Goal: Task Accomplishment & Management: Manage account settings

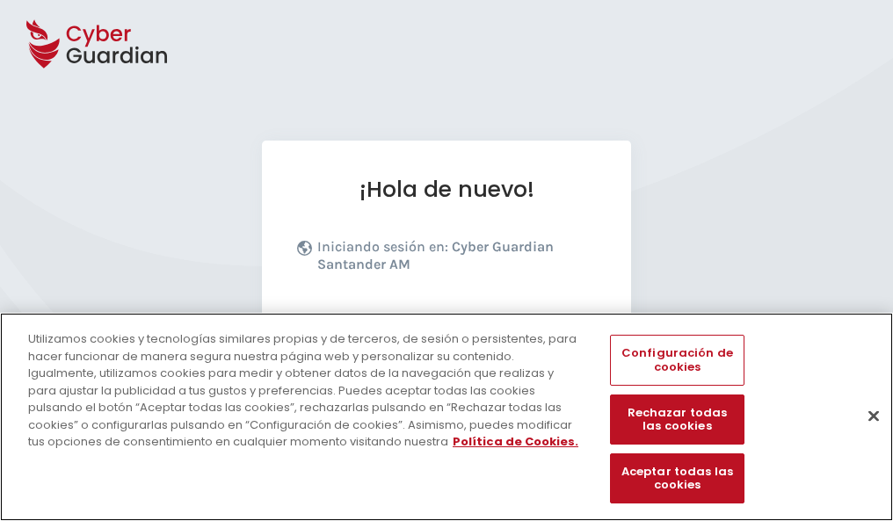
scroll to position [215, 0]
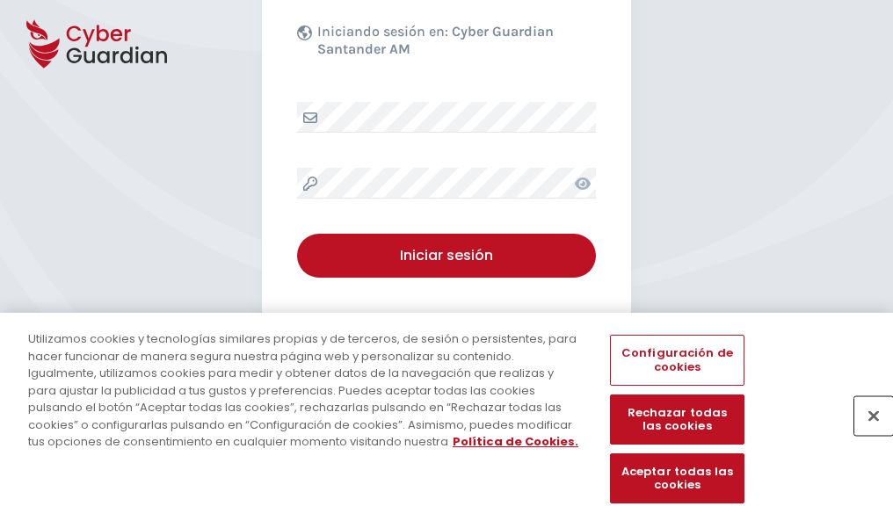
click at [865, 434] on button "Cerrar" at bounding box center [874, 416] width 39 height 39
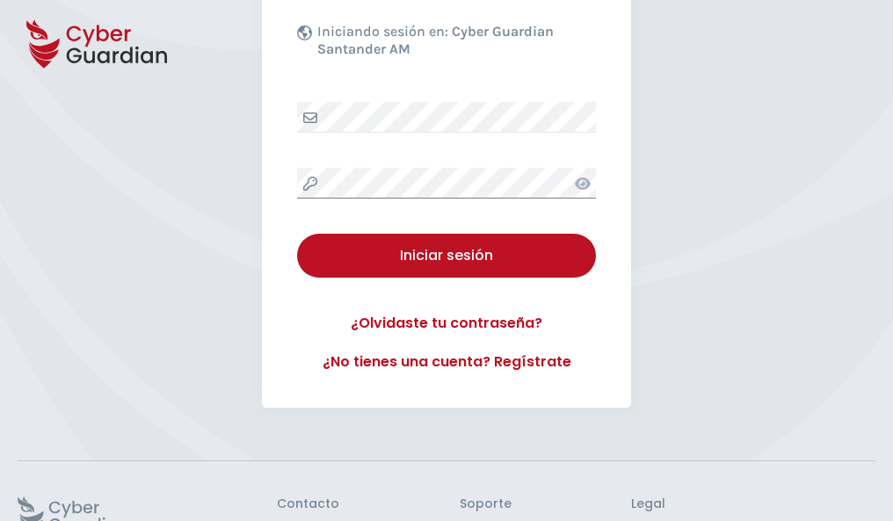
scroll to position [342, 0]
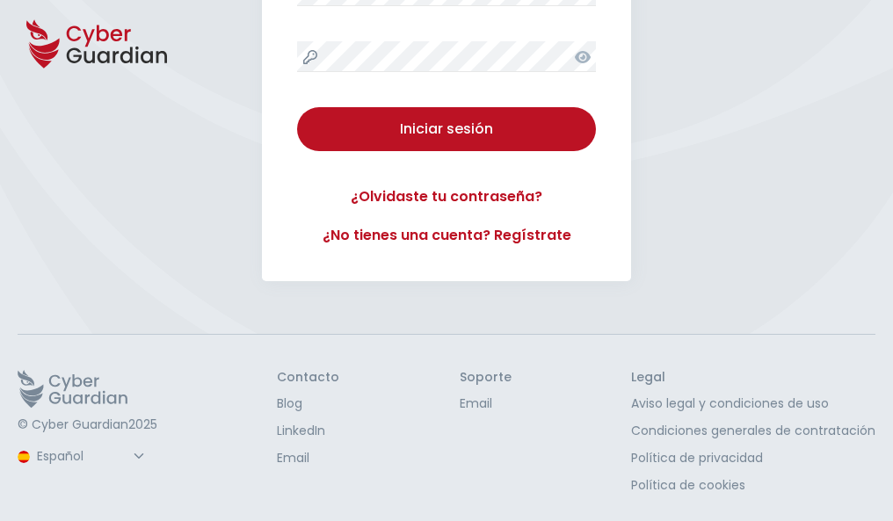
click at [297, 107] on button "Iniciar sesión" at bounding box center [446, 129] width 299 height 44
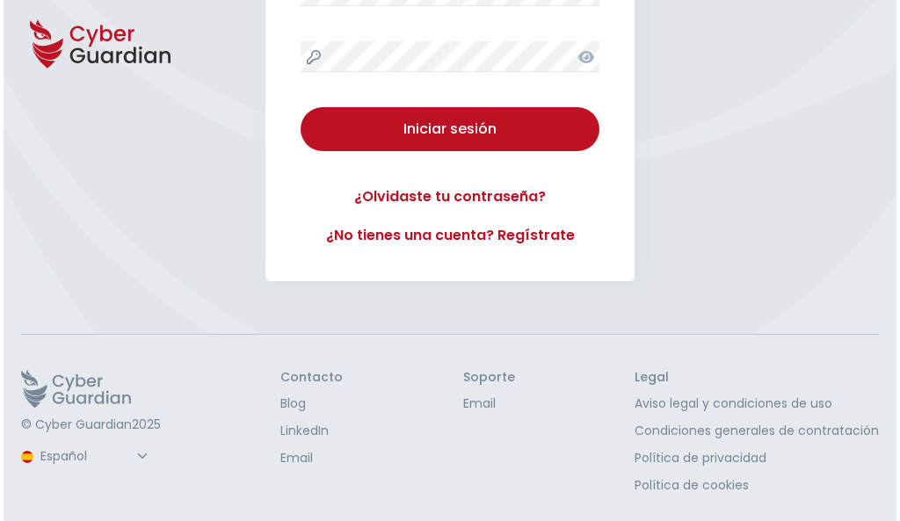
scroll to position [0, 0]
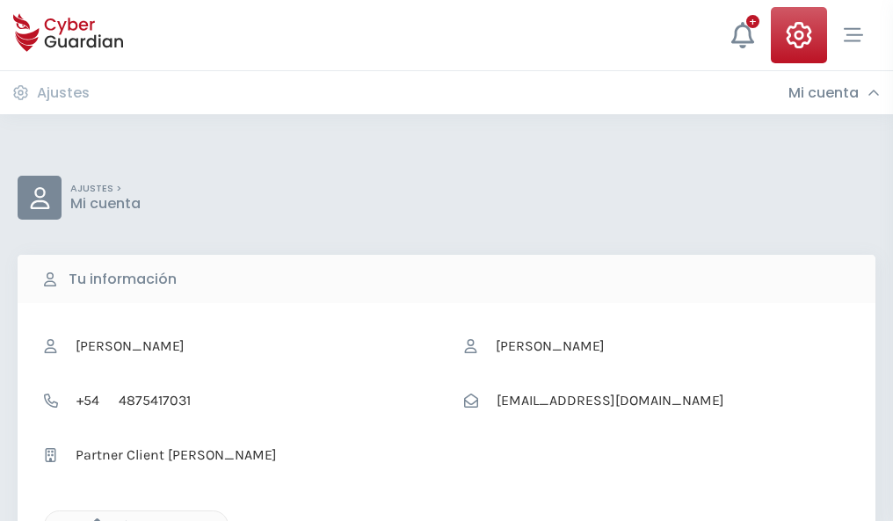
click at [92, 520] on icon "button" at bounding box center [92, 526] width 15 height 15
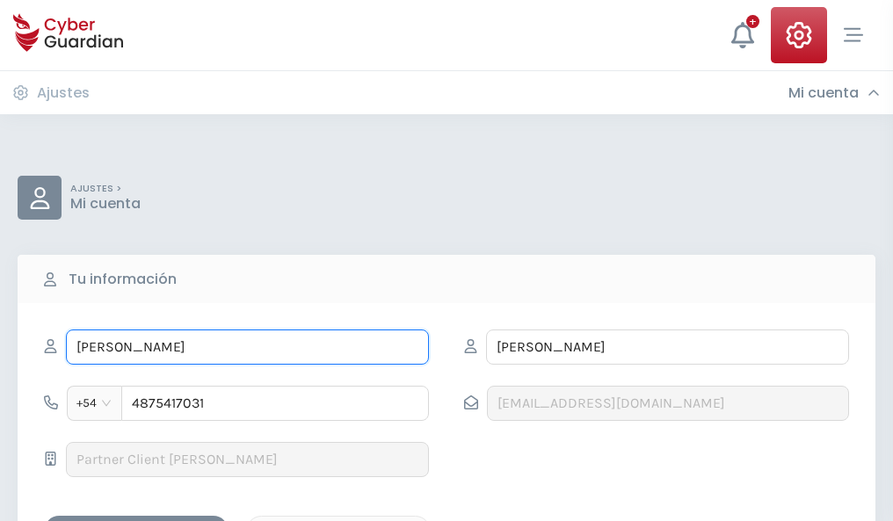
click at [247, 347] on input "ROCÍO" at bounding box center [247, 347] width 363 height 35
type input "R"
type input "Dafne"
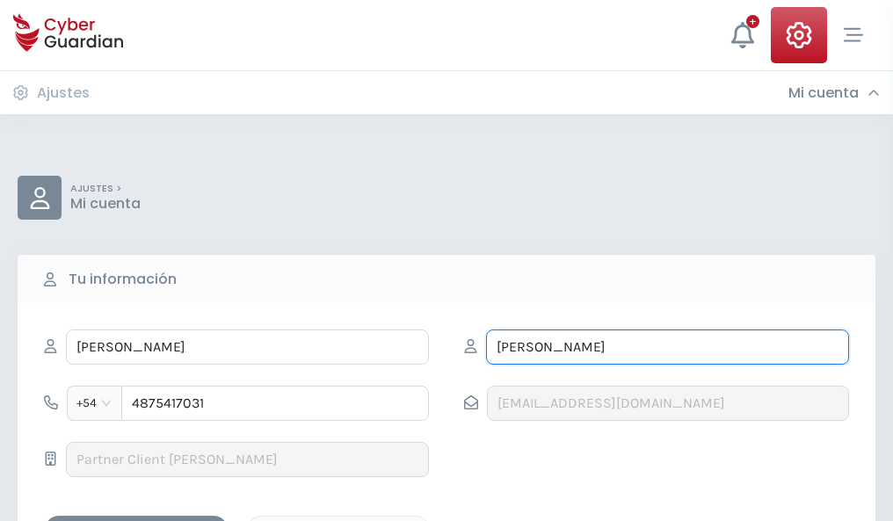
click at [667, 347] on input "MÍNGUEZ" at bounding box center [667, 347] width 363 height 35
type input "M"
type input "Carretero"
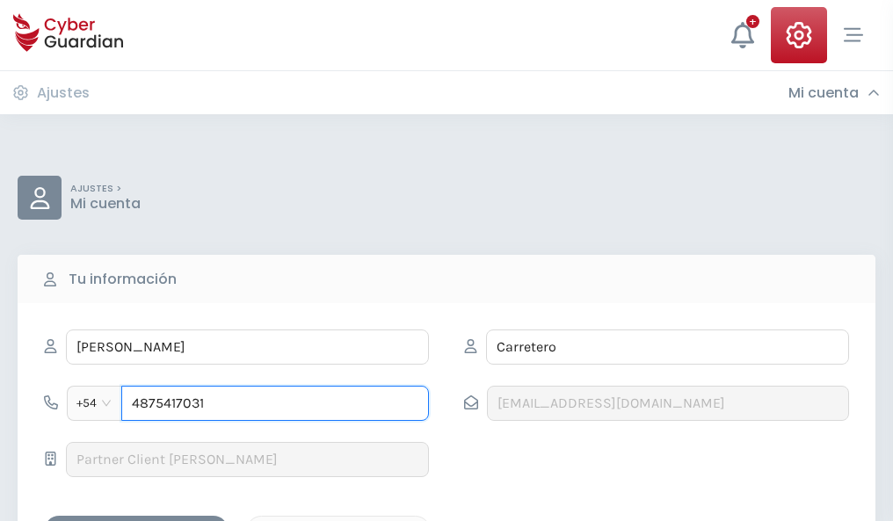
click at [275, 404] on input "4875417031" at bounding box center [275, 403] width 308 height 35
type input "4"
type input "4949279867"
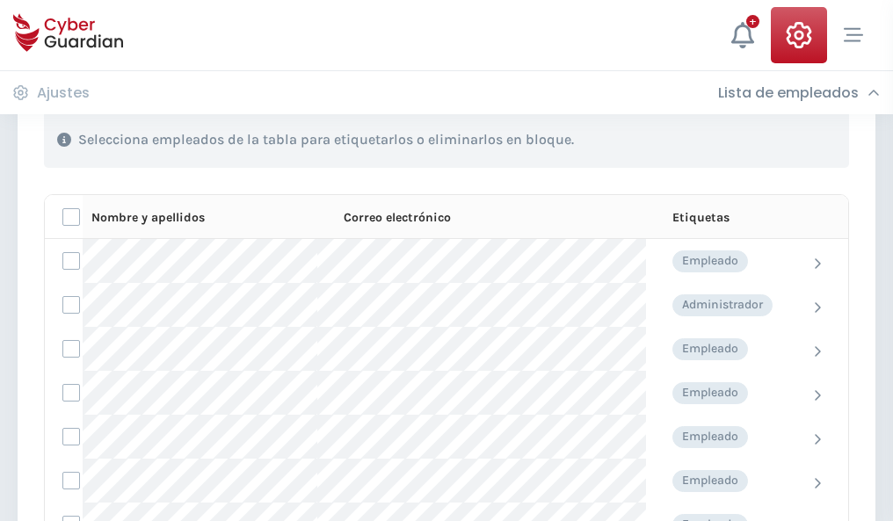
scroll to position [753, 0]
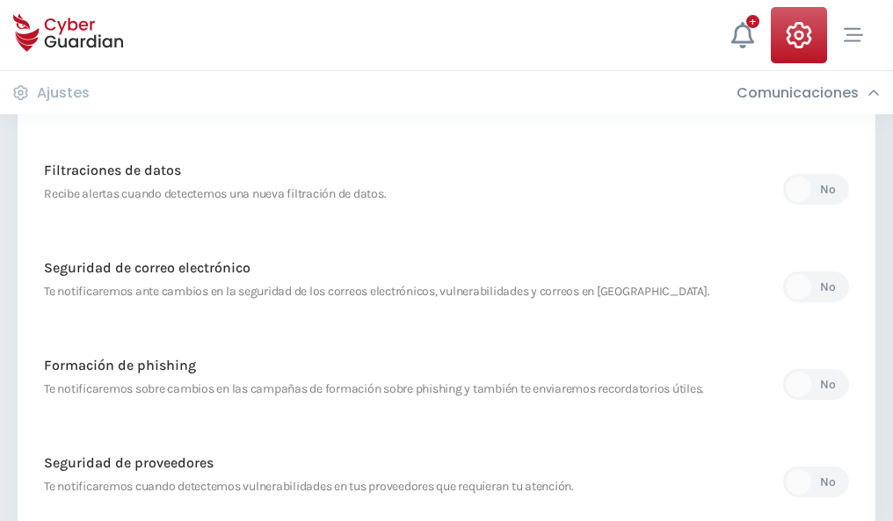
scroll to position [926, 0]
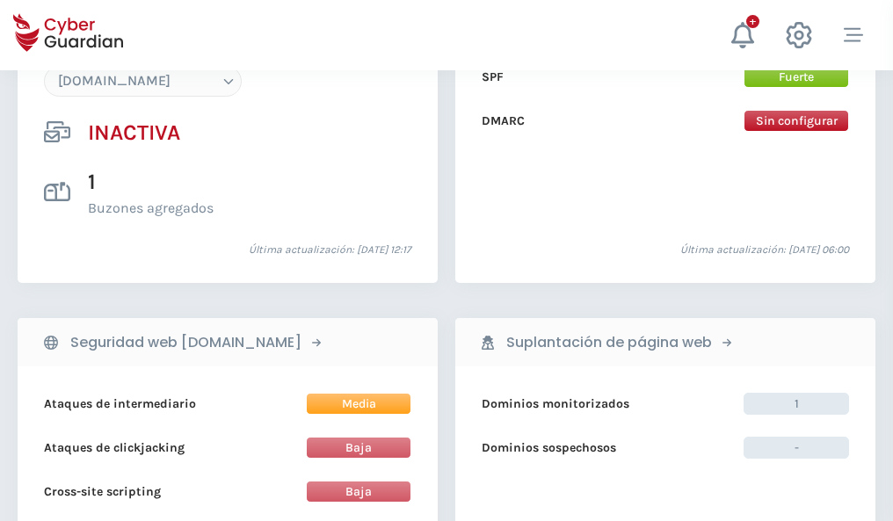
scroll to position [1655, 0]
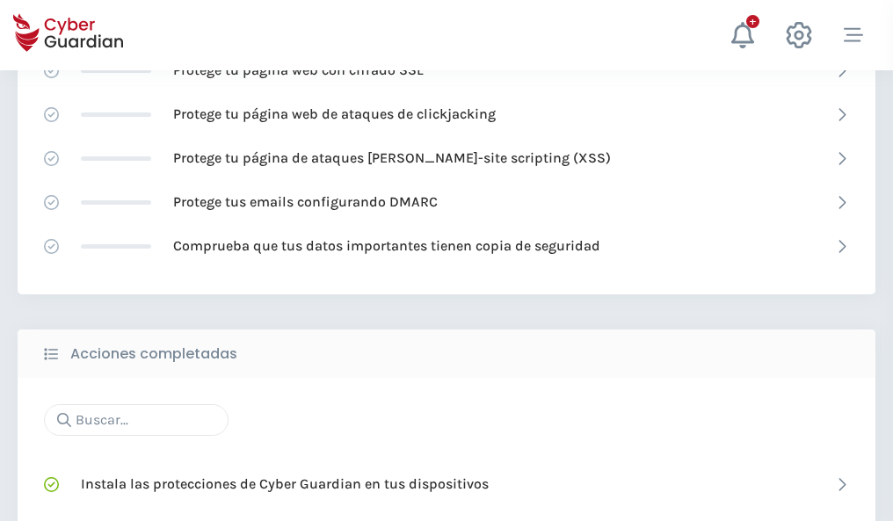
scroll to position [1171, 0]
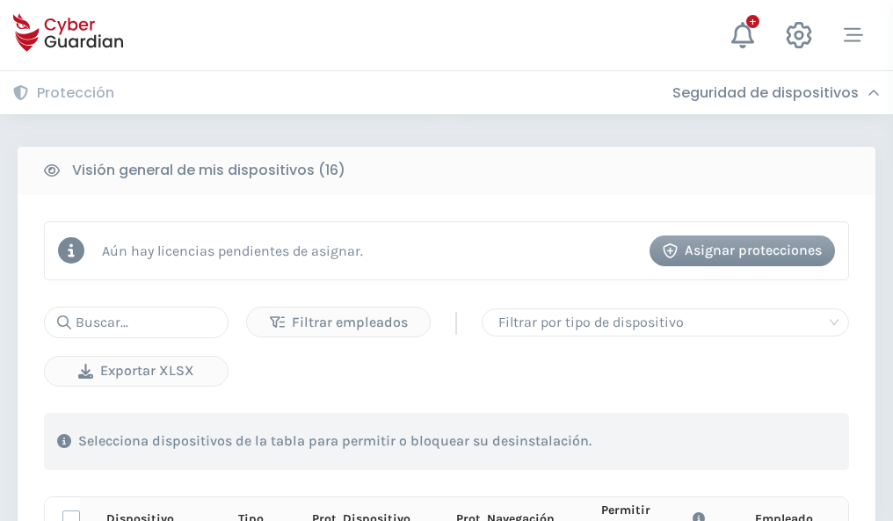
scroll to position [1554, 0]
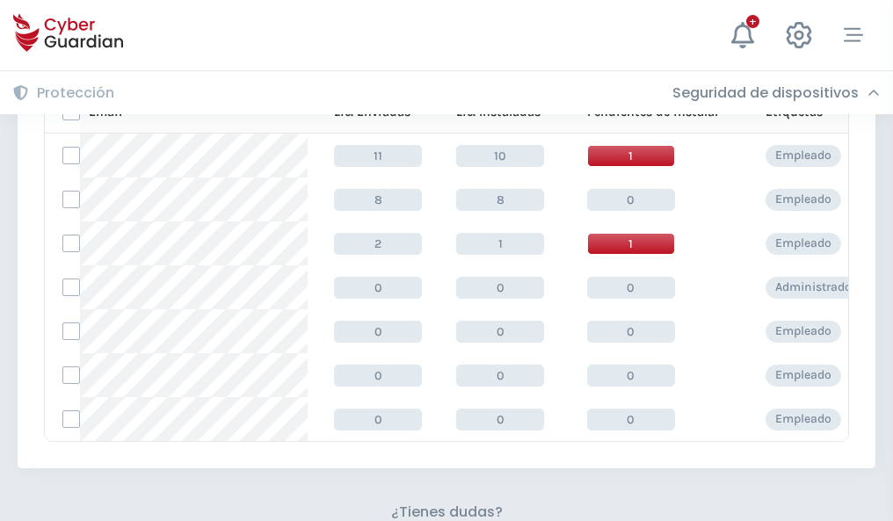
scroll to position [772, 0]
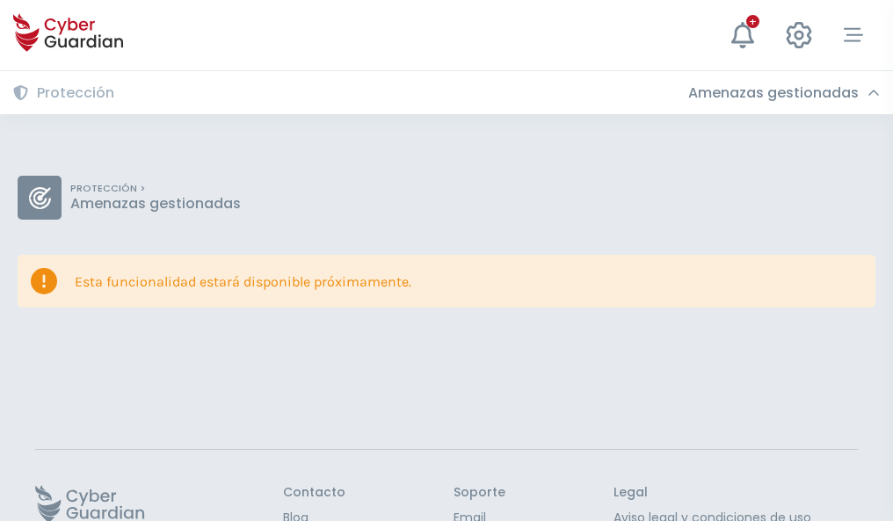
scroll to position [114, 0]
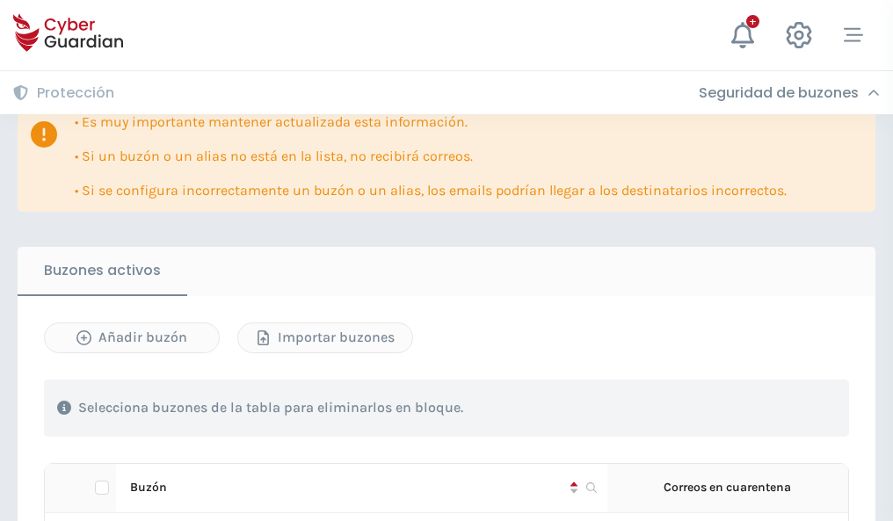
scroll to position [1033, 0]
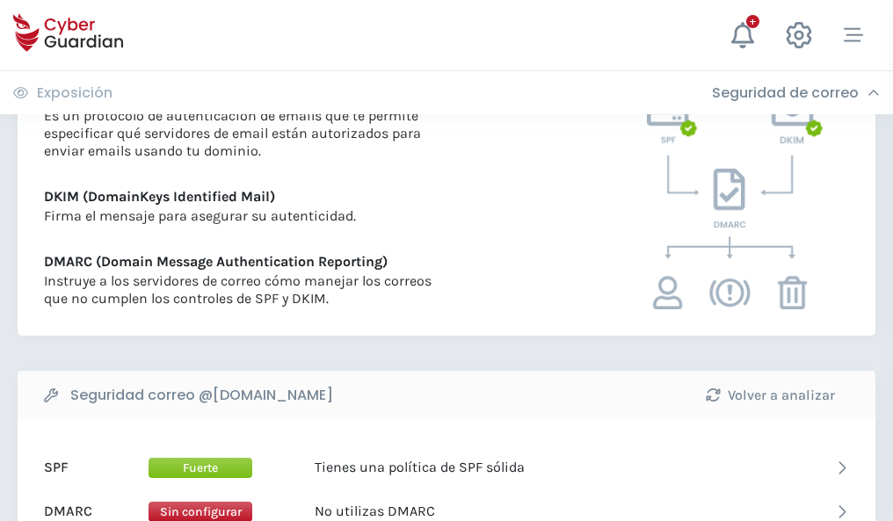
scroll to position [949, 0]
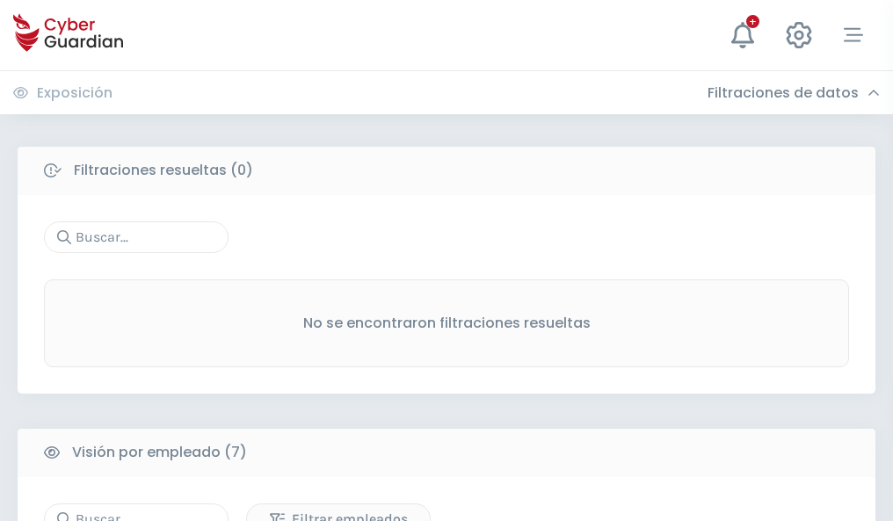
scroll to position [1454, 0]
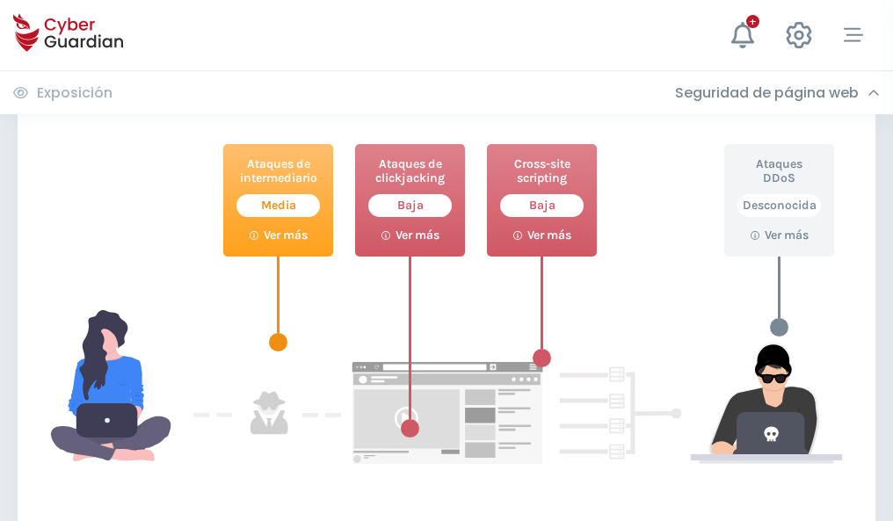
scroll to position [958, 0]
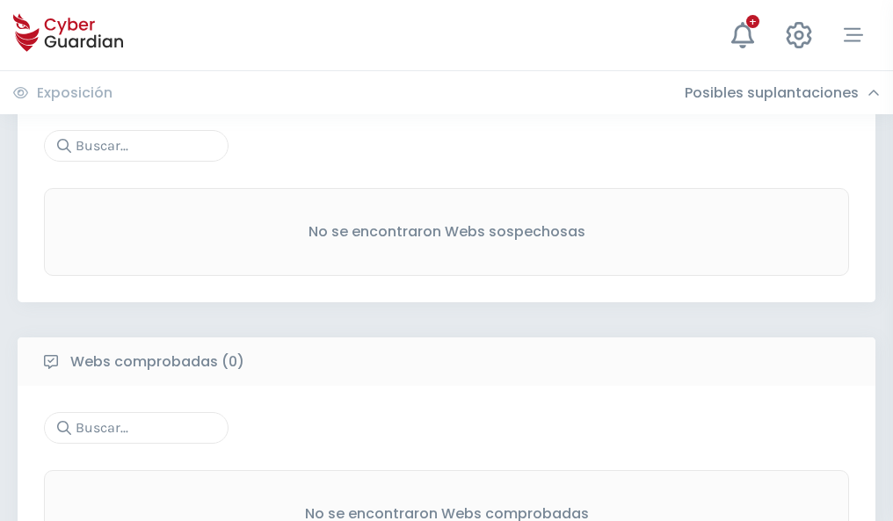
scroll to position [920, 0]
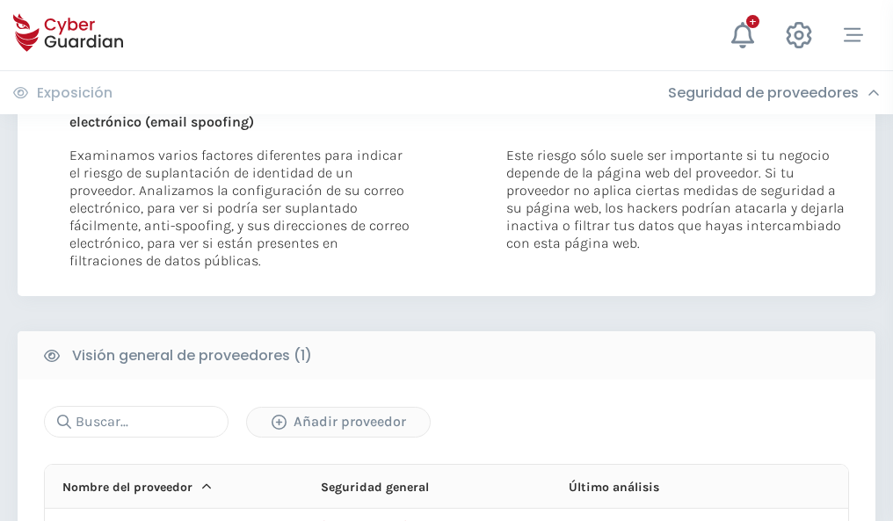
scroll to position [914, 0]
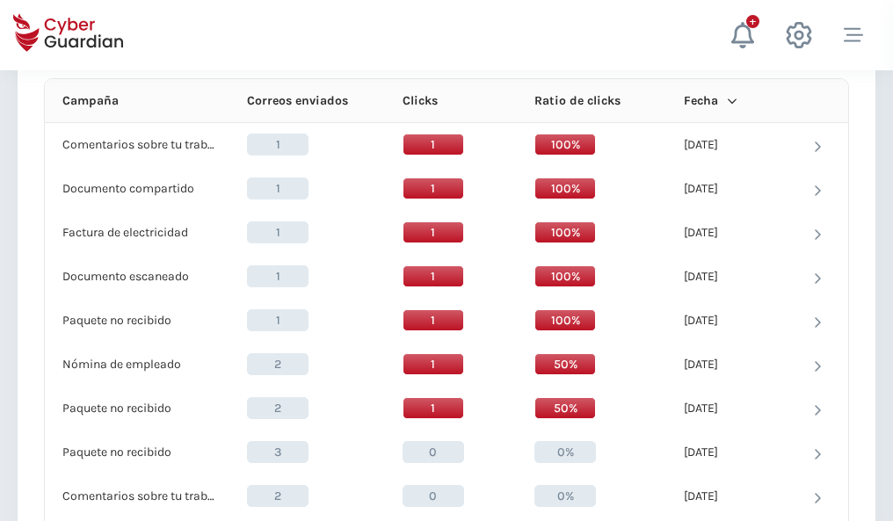
scroll to position [1577, 0]
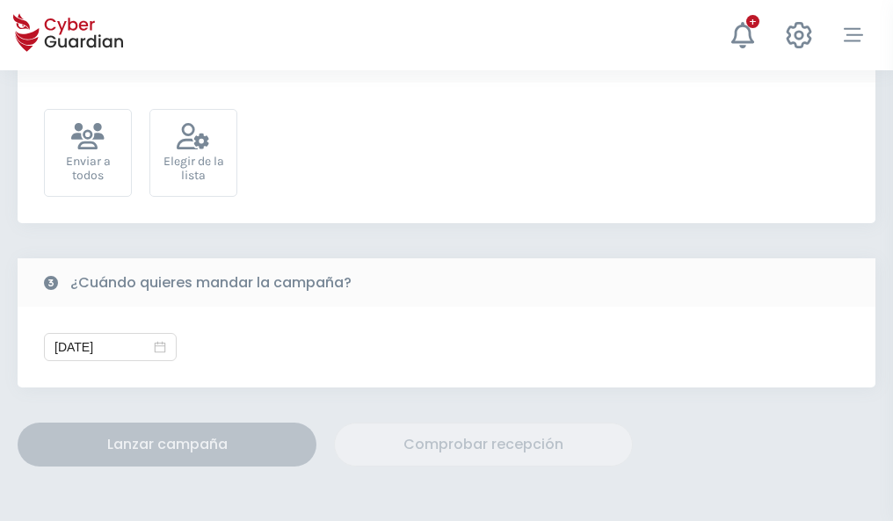
scroll to position [644, 0]
